Goal: Task Accomplishment & Management: Complete application form

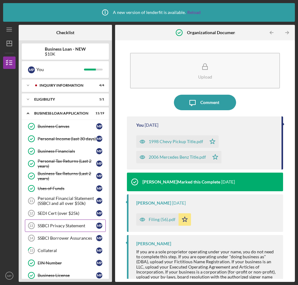
scroll to position [79, 0]
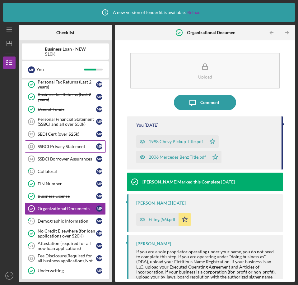
click at [59, 147] on div "SSBCI Privacy Statement" at bounding box center [67, 146] width 58 height 5
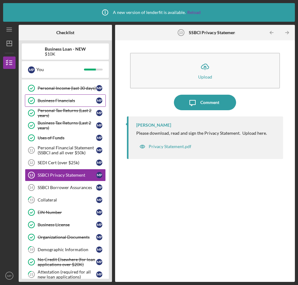
scroll to position [62, 0]
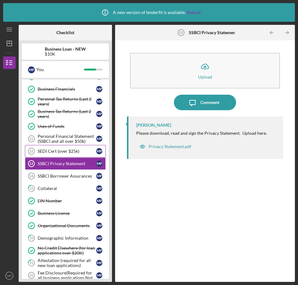
click at [53, 150] on div "SEDI Cert (over $25k)" at bounding box center [67, 151] width 58 height 5
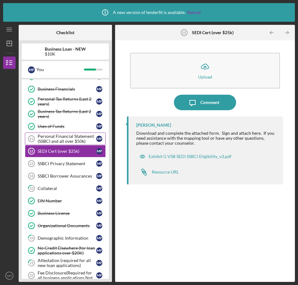
click at [60, 136] on div "Personal Financial Statement (SSBCI and all over $50k)" at bounding box center [67, 139] width 58 height 10
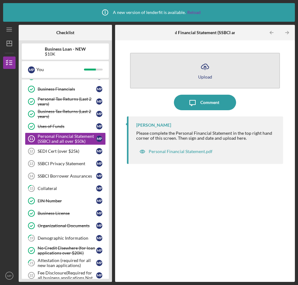
click at [205, 77] on div "Upload" at bounding box center [205, 77] width 14 height 5
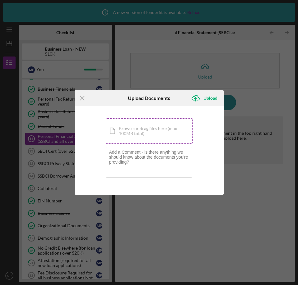
click at [142, 136] on div "Icon/Document Browse or drag files here (max 100MB total) Tap to choose files o…" at bounding box center [149, 130] width 87 height 25
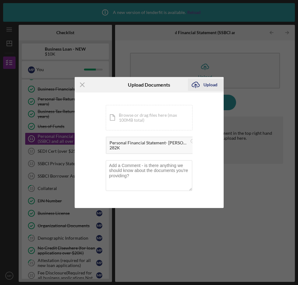
click at [211, 87] on div "Upload" at bounding box center [210, 85] width 14 height 12
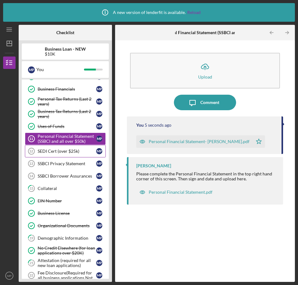
click at [60, 151] on div "SEDI Cert (over $25k)" at bounding box center [67, 151] width 58 height 5
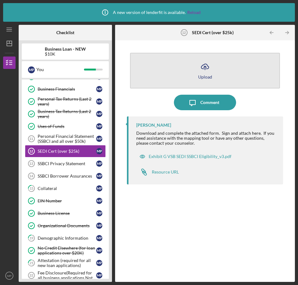
click at [203, 73] on icon "Icon/Upload" at bounding box center [205, 67] width 16 height 16
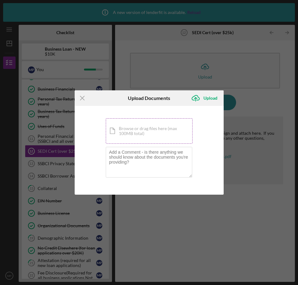
click at [140, 131] on div "Icon/Document Browse or drag files here (max 100MB total) Tap to choose files o…" at bounding box center [149, 130] width 87 height 25
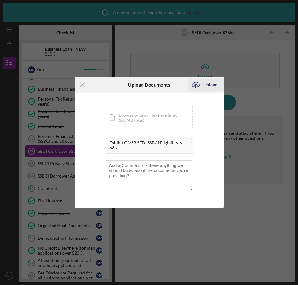
click at [207, 85] on div "Upload" at bounding box center [210, 85] width 14 height 12
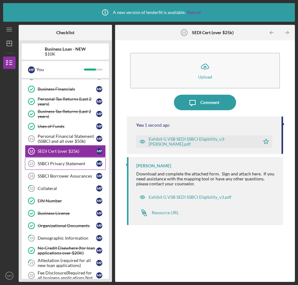
click at [71, 163] on div "SSBCI Privacy Statement" at bounding box center [67, 163] width 58 height 5
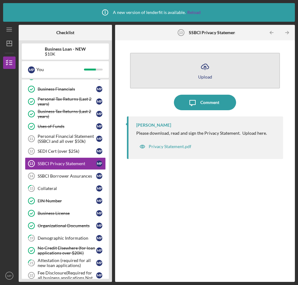
click at [205, 77] on div "Upload" at bounding box center [205, 77] width 14 height 5
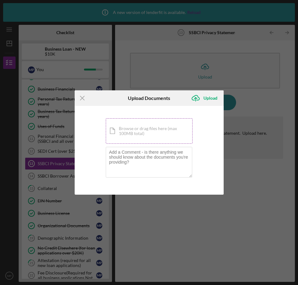
click at [136, 133] on div "Icon/Document Browse or drag files here (max 100MB total) Tap to choose files o…" at bounding box center [149, 130] width 87 height 25
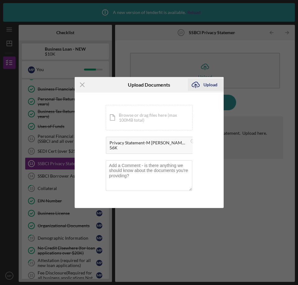
click at [210, 84] on div "Upload" at bounding box center [210, 85] width 14 height 12
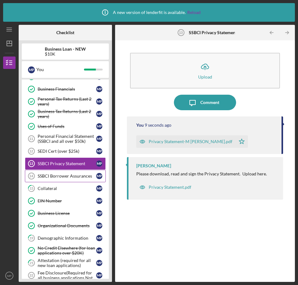
click at [73, 177] on div "SSBCI Borrower Assurances" at bounding box center [67, 176] width 58 height 5
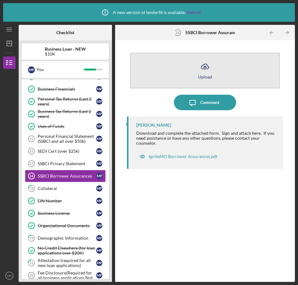
click at [207, 74] on icon "Icon/Upload" at bounding box center [205, 67] width 16 height 16
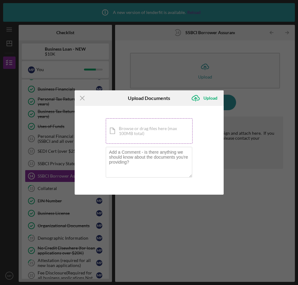
click at [148, 133] on div "Icon/Document Browse or drag files here (max 100MB total) Tap to choose files o…" at bounding box center [149, 130] width 87 height 25
click at [87, 98] on icon "Icon/Menu Close" at bounding box center [83, 98] width 16 height 16
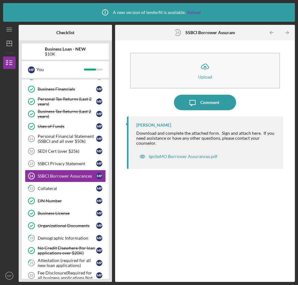
click at [284, 209] on div "Icon/Upload Upload Icon/Message Comment [PERSON_NAME] Download and complete the…" at bounding box center [204, 162] width 173 height 236
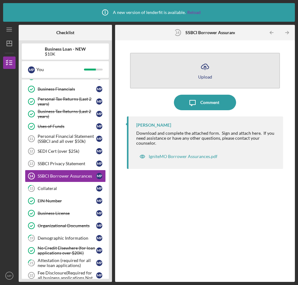
click at [202, 74] on button "Icon/Upload Upload" at bounding box center [205, 71] width 150 height 36
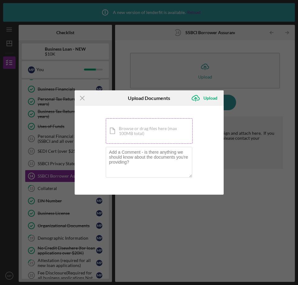
click at [150, 133] on div "Icon/Document Browse or drag files here (max 100MB total) Tap to choose files o…" at bounding box center [149, 130] width 87 height 25
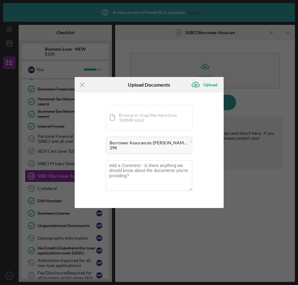
click at [208, 83] on div "Upload" at bounding box center [210, 85] width 14 height 12
click at [207, 84] on div "Upload" at bounding box center [210, 85] width 14 height 12
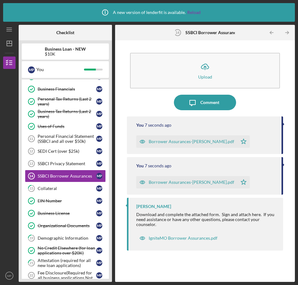
click at [266, 164] on div "You 7 seconds ago" at bounding box center [205, 165] width 139 height 5
click at [271, 164] on div "You 8 seconds ago" at bounding box center [205, 165] width 139 height 5
click at [283, 164] on div at bounding box center [284, 164] width 2 height 3
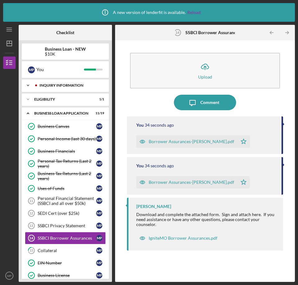
click at [75, 83] on div "Icon/Expander INQUIRY INFORMATION 4 / 4" at bounding box center [65, 85] width 87 height 12
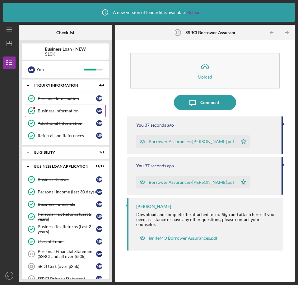
click at [52, 109] on div "Business Information" at bounding box center [67, 110] width 58 height 5
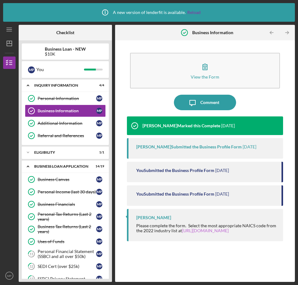
click at [214, 232] on link "[URL][DOMAIN_NAME]" at bounding box center [205, 230] width 47 height 5
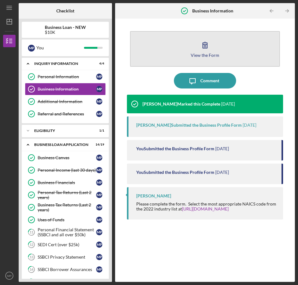
click at [209, 51] on icon "button" at bounding box center [205, 45] width 16 height 16
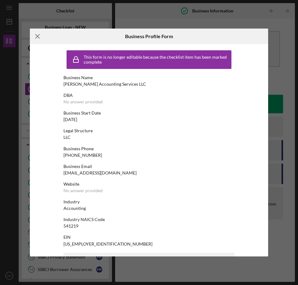
click at [36, 33] on icon "Icon/Menu Close" at bounding box center [38, 37] width 16 height 16
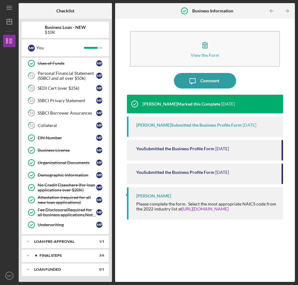
scroll to position [157, 0]
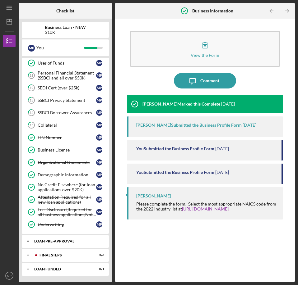
click at [30, 240] on icon "Icon/Expander" at bounding box center [28, 241] width 12 height 12
click at [54, 255] on div "FINAL STEPS" at bounding box center [70, 256] width 62 height 4
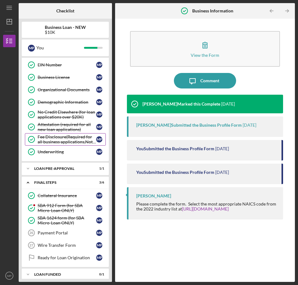
scroll to position [235, 0]
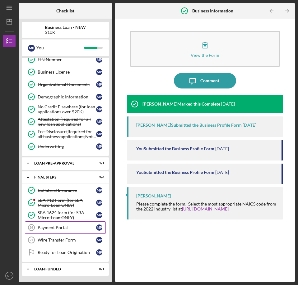
click at [55, 227] on div "Payment Portal" at bounding box center [67, 227] width 58 height 5
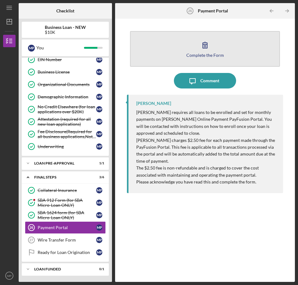
click at [207, 48] on icon "button" at bounding box center [205, 45] width 16 height 16
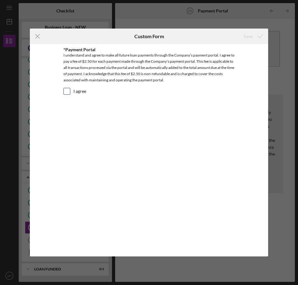
click at [64, 90] on input "I agree" at bounding box center [67, 91] width 6 height 6
checkbox input "true"
click at [248, 39] on div "Save" at bounding box center [247, 36] width 9 height 12
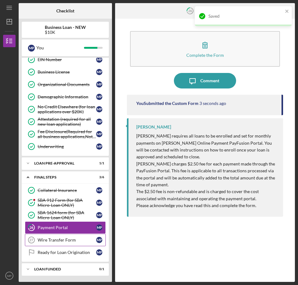
click at [48, 241] on div "Wire Transfer Form" at bounding box center [67, 240] width 58 height 5
